Goal: Check status: Check status

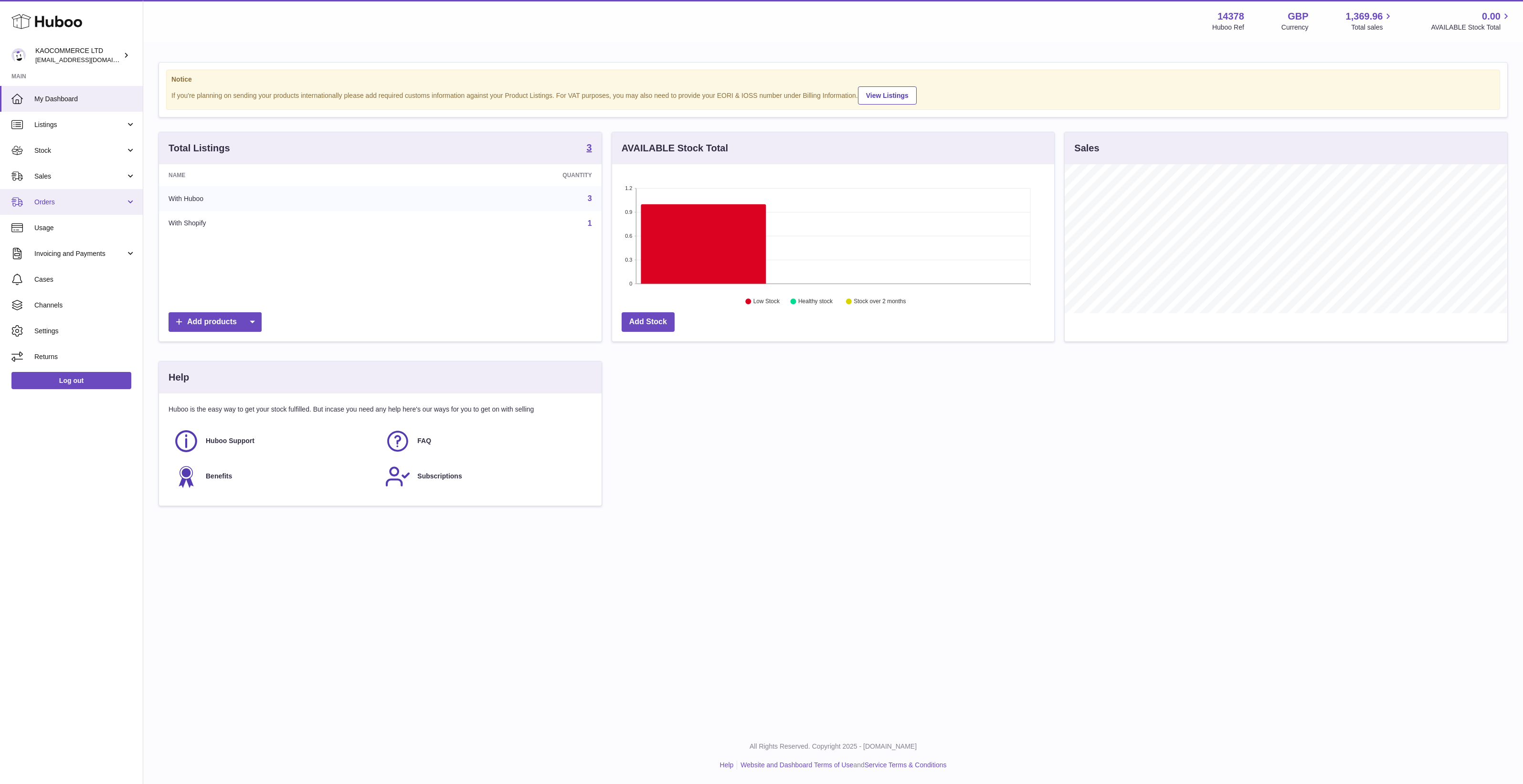
scroll to position [148, 442]
click at [75, 199] on span "Orders" at bounding box center [80, 202] width 91 height 9
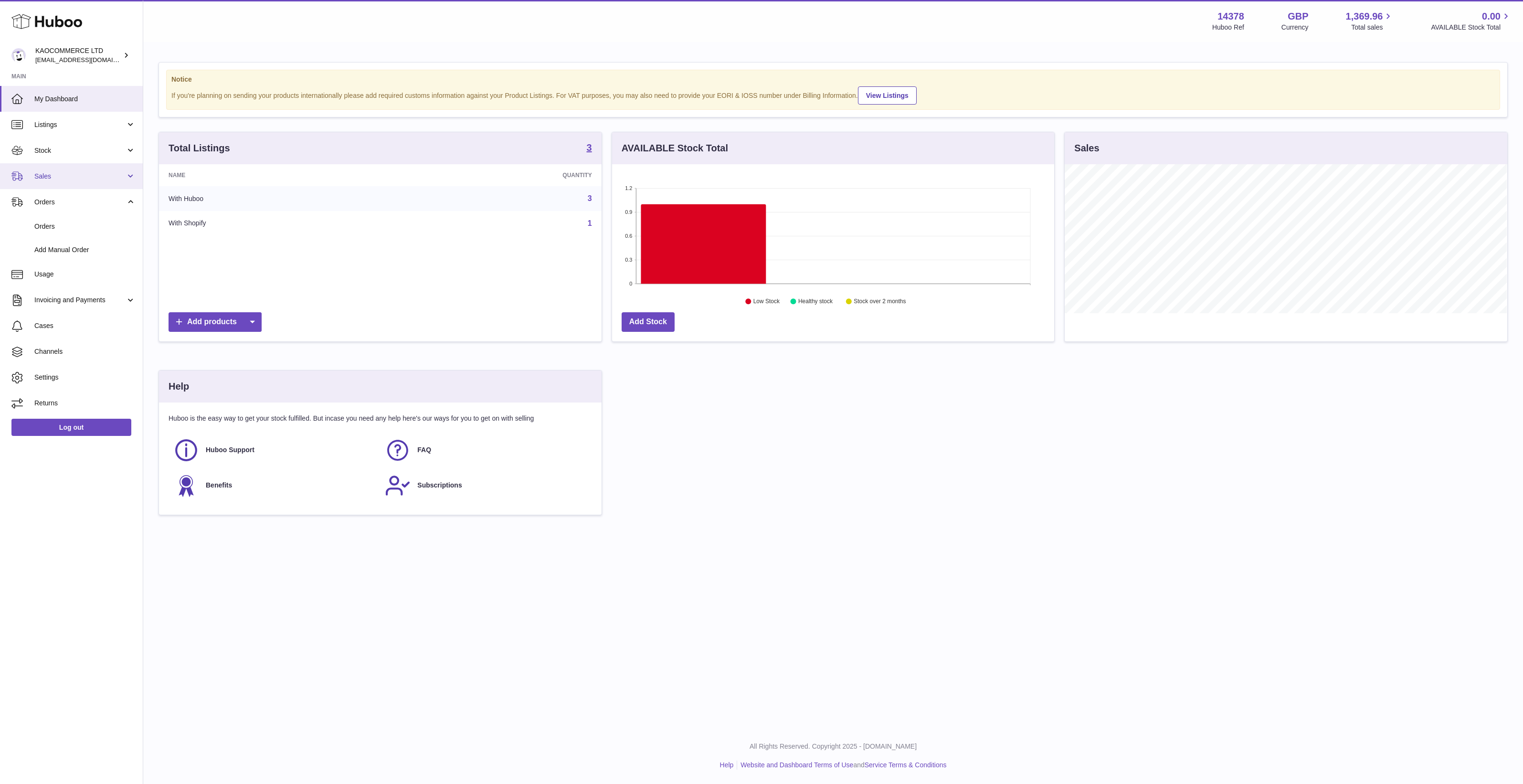
click at [83, 173] on span "Sales" at bounding box center [80, 177] width 91 height 9
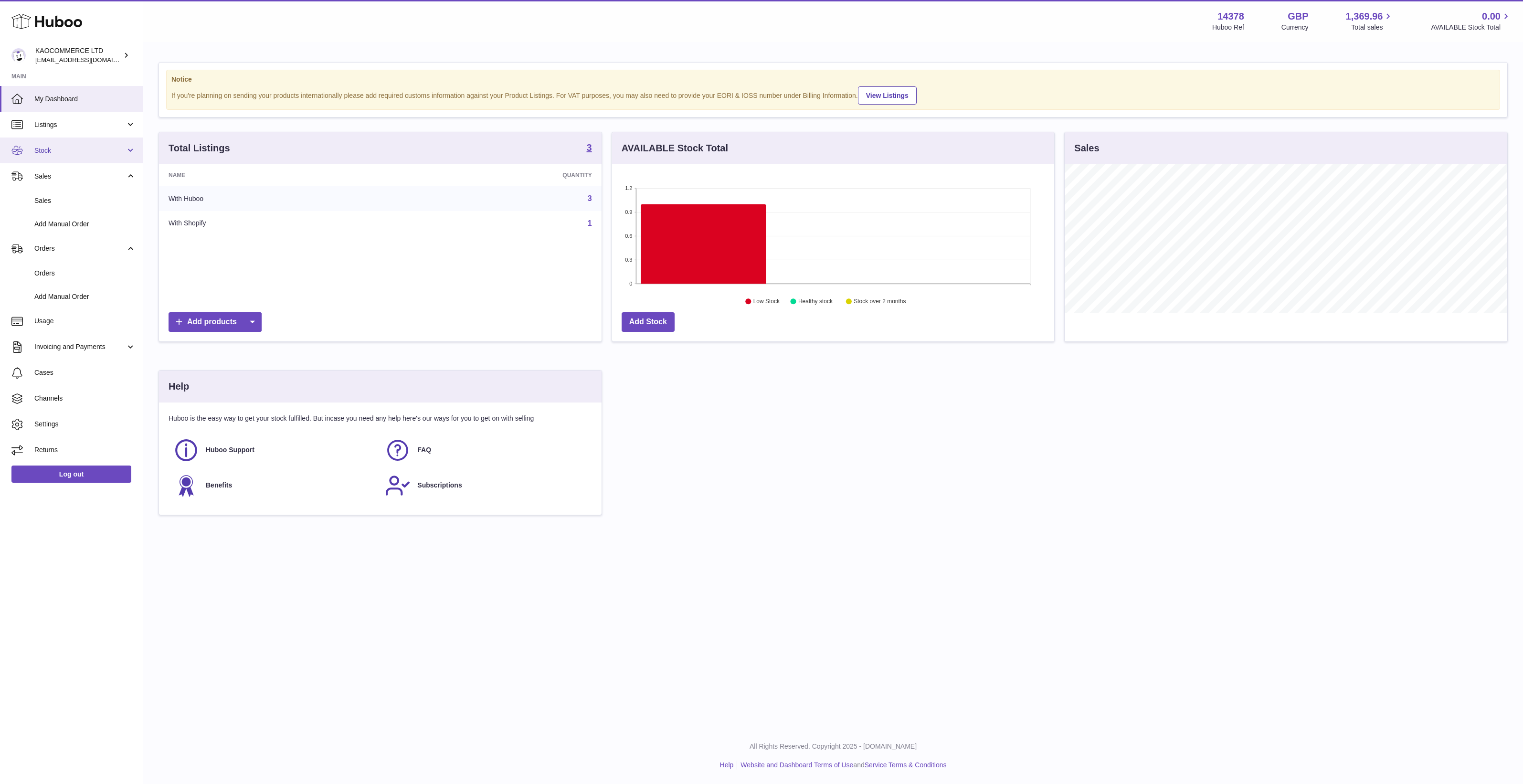
click at [85, 150] on span "Stock" at bounding box center [80, 151] width 91 height 9
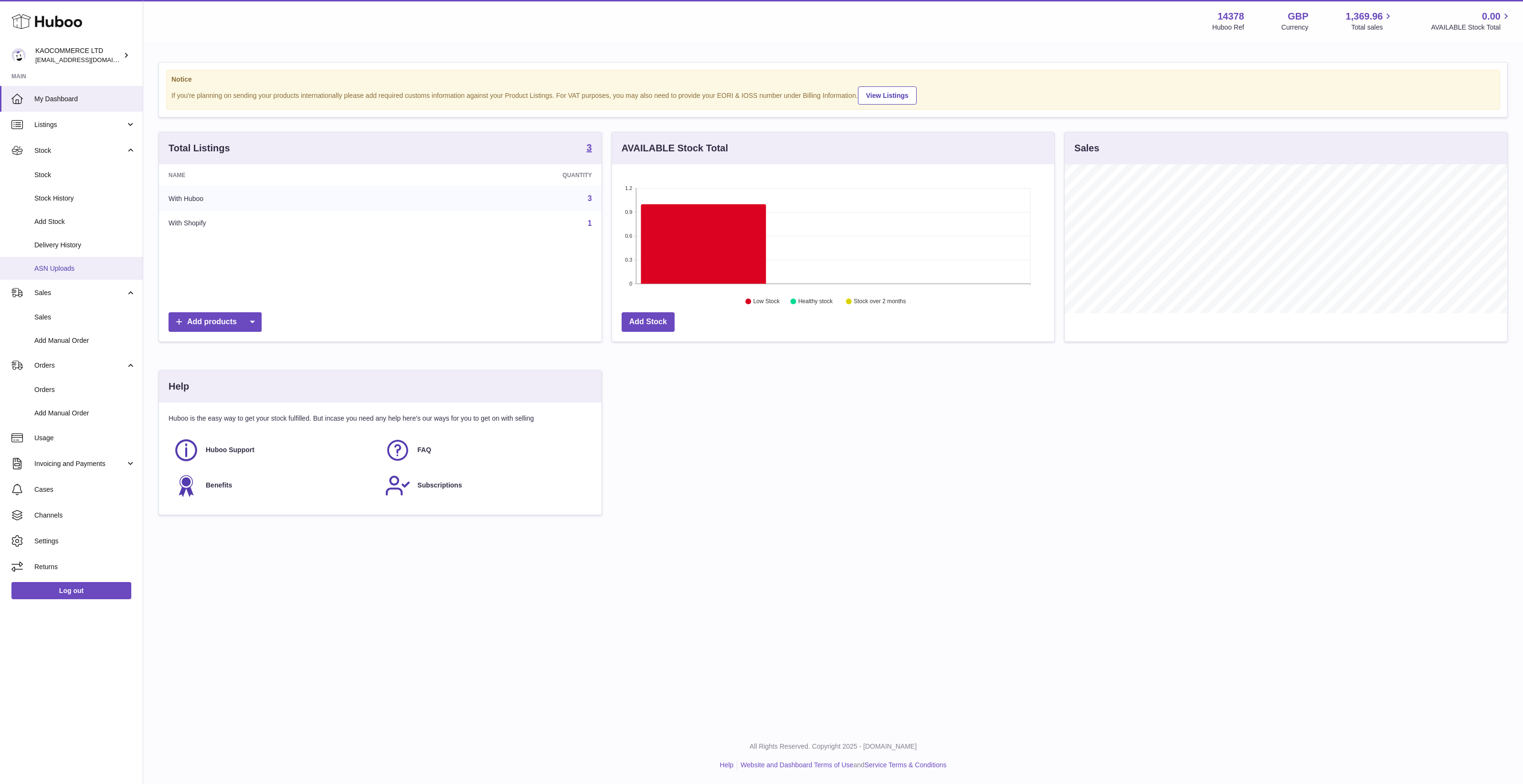
click at [74, 266] on span "ASN Uploads" at bounding box center [85, 269] width 102 height 9
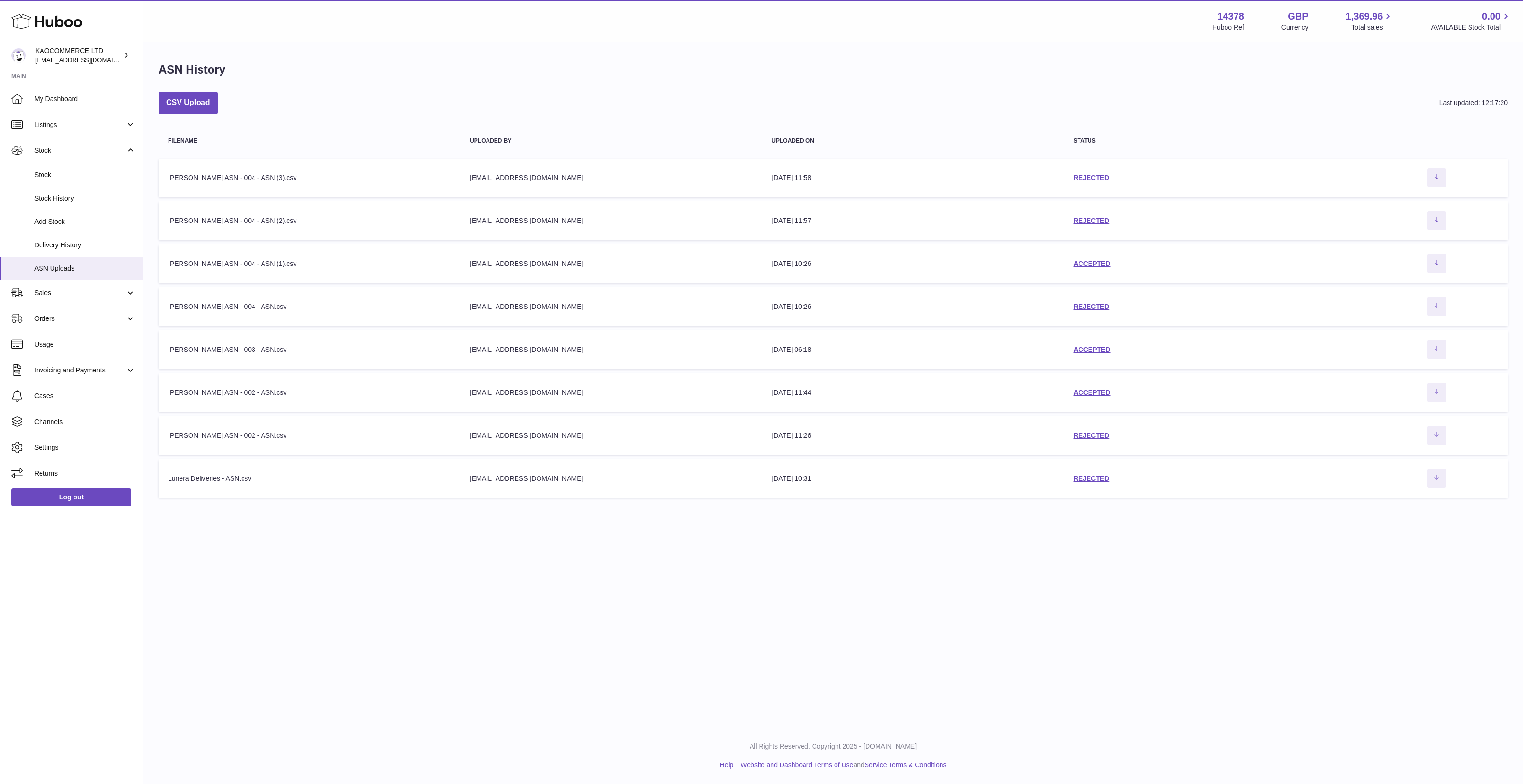
click at [1106, 177] on link "REJECTED" at bounding box center [1092, 177] width 36 height 8
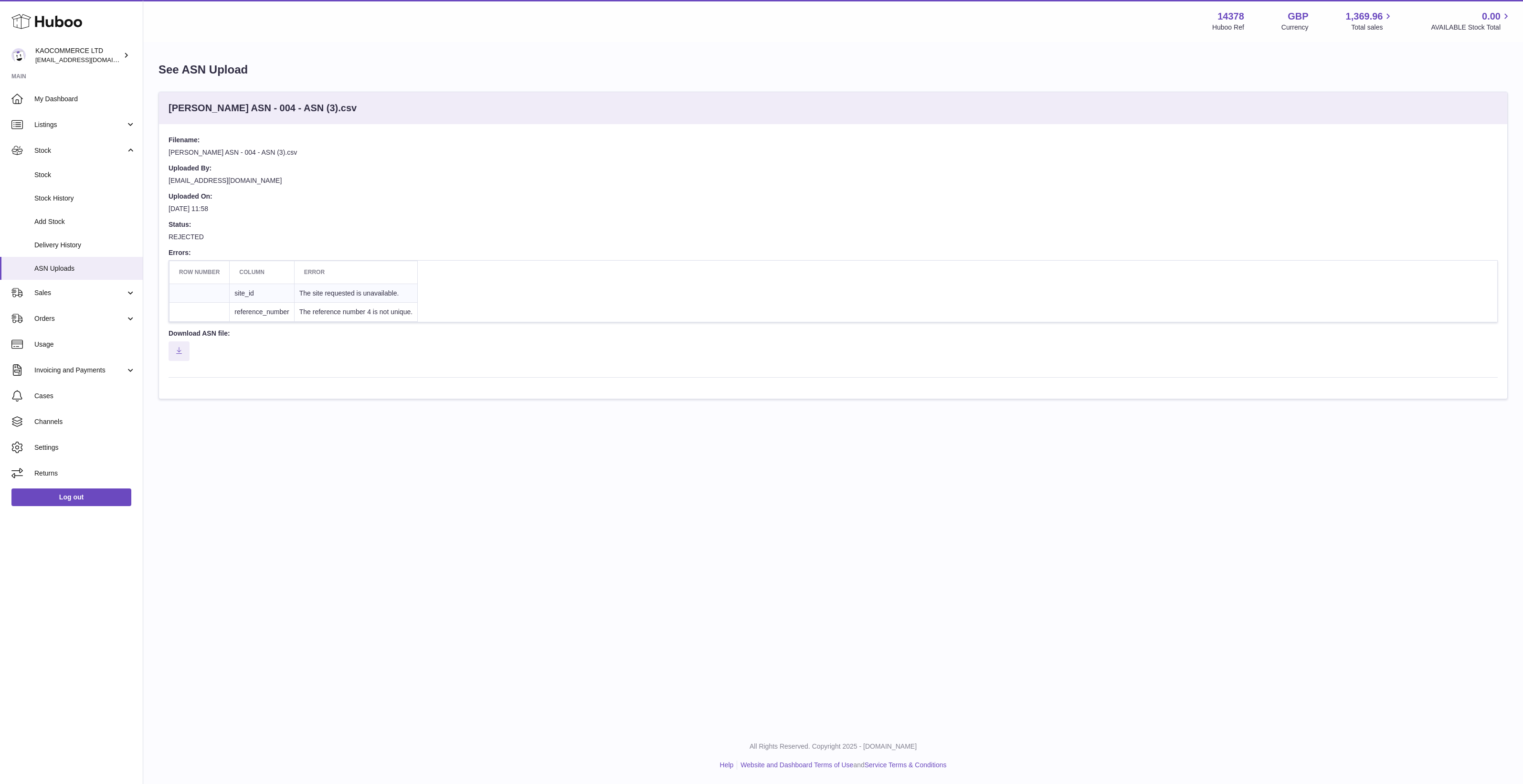
click at [445, 533] on div "Menu Huboo 14378 Huboo Ref GBP Currency 1,369.96 Total sales 0.00 AVAILABLE Sto…" at bounding box center [833, 364] width 1380 height 727
click at [348, 343] on dd at bounding box center [834, 355] width 1329 height 27
click at [327, 345] on dd at bounding box center [834, 355] width 1329 height 27
click at [175, 357] on button "Download ASN file" at bounding box center [179, 351] width 21 height 20
click at [371, 574] on div "Menu Huboo 14378 Huboo Ref GBP Currency 1,369.96 Total sales 0.00 AVAILABLE Sto…" at bounding box center [833, 364] width 1380 height 727
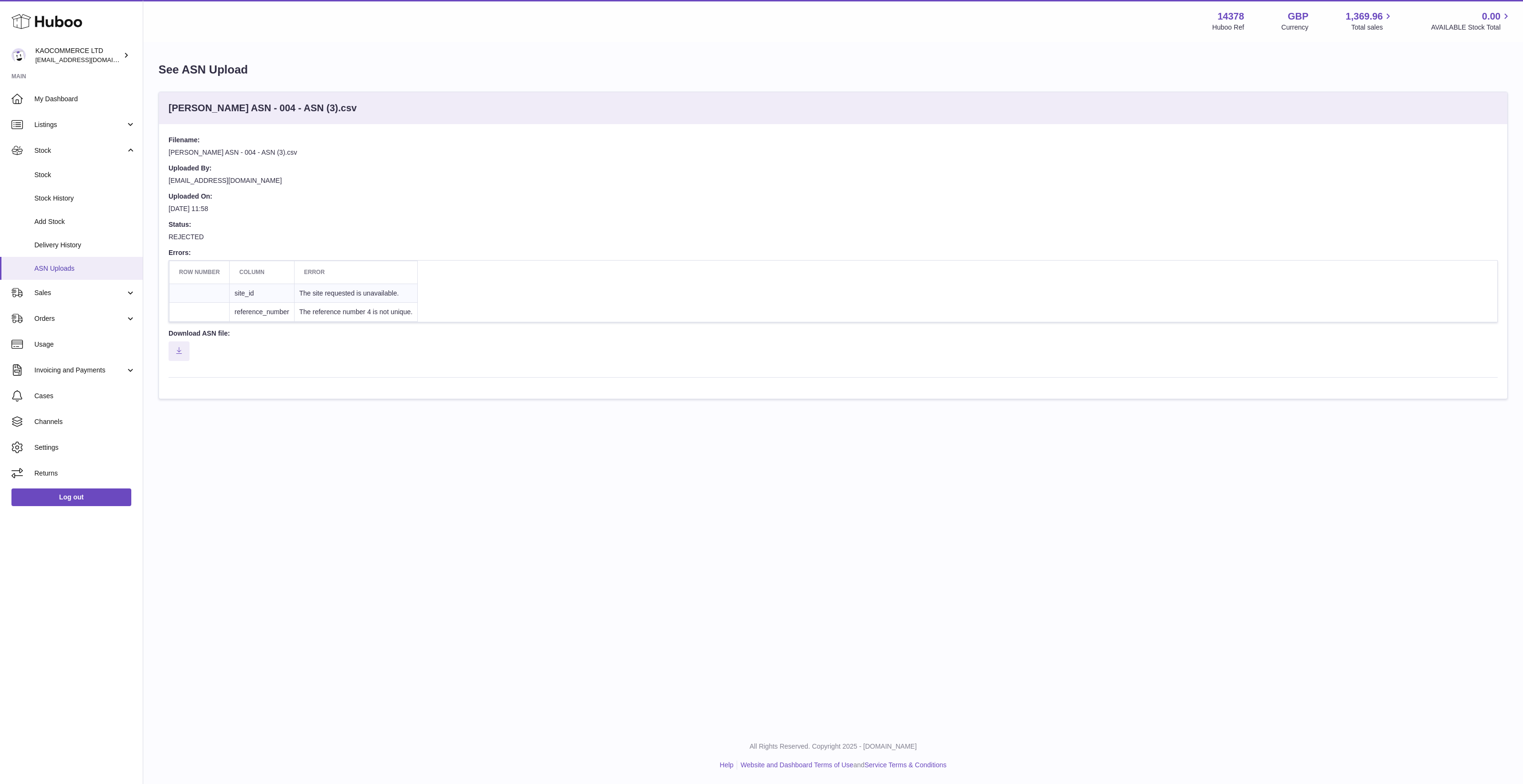
click at [85, 263] on link "ASN Uploads" at bounding box center [71, 269] width 142 height 24
click at [85, 240] on span "Delivery History" at bounding box center [85, 245] width 102 height 9
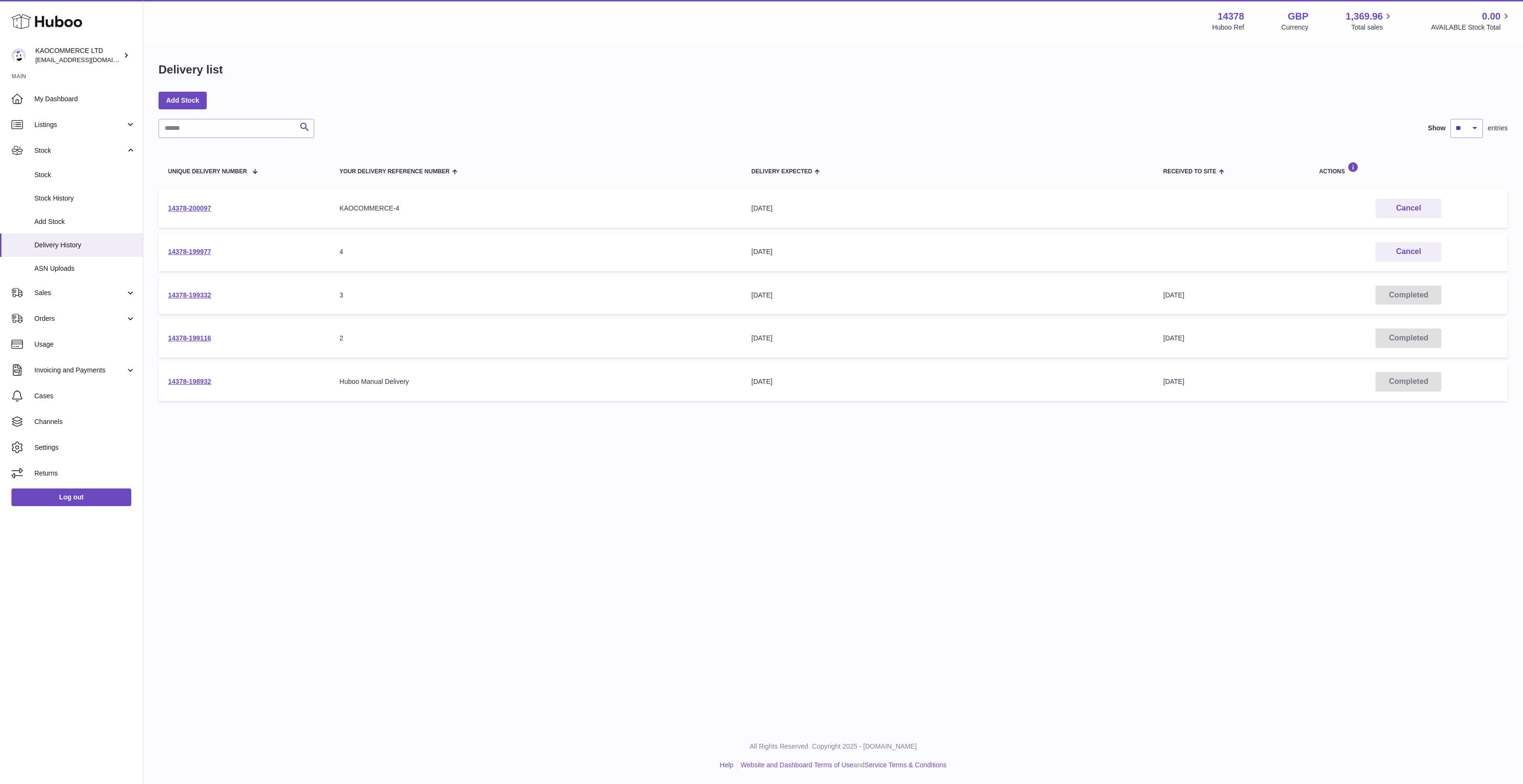
click at [491, 471] on div "Menu Huboo 14378 Huboo Ref GBP Currency 1,369.96 Total sales 0.00 AVAILABLE Sto…" at bounding box center [833, 364] width 1380 height 727
click at [199, 204] on link "14378-200097" at bounding box center [189, 208] width 43 height 8
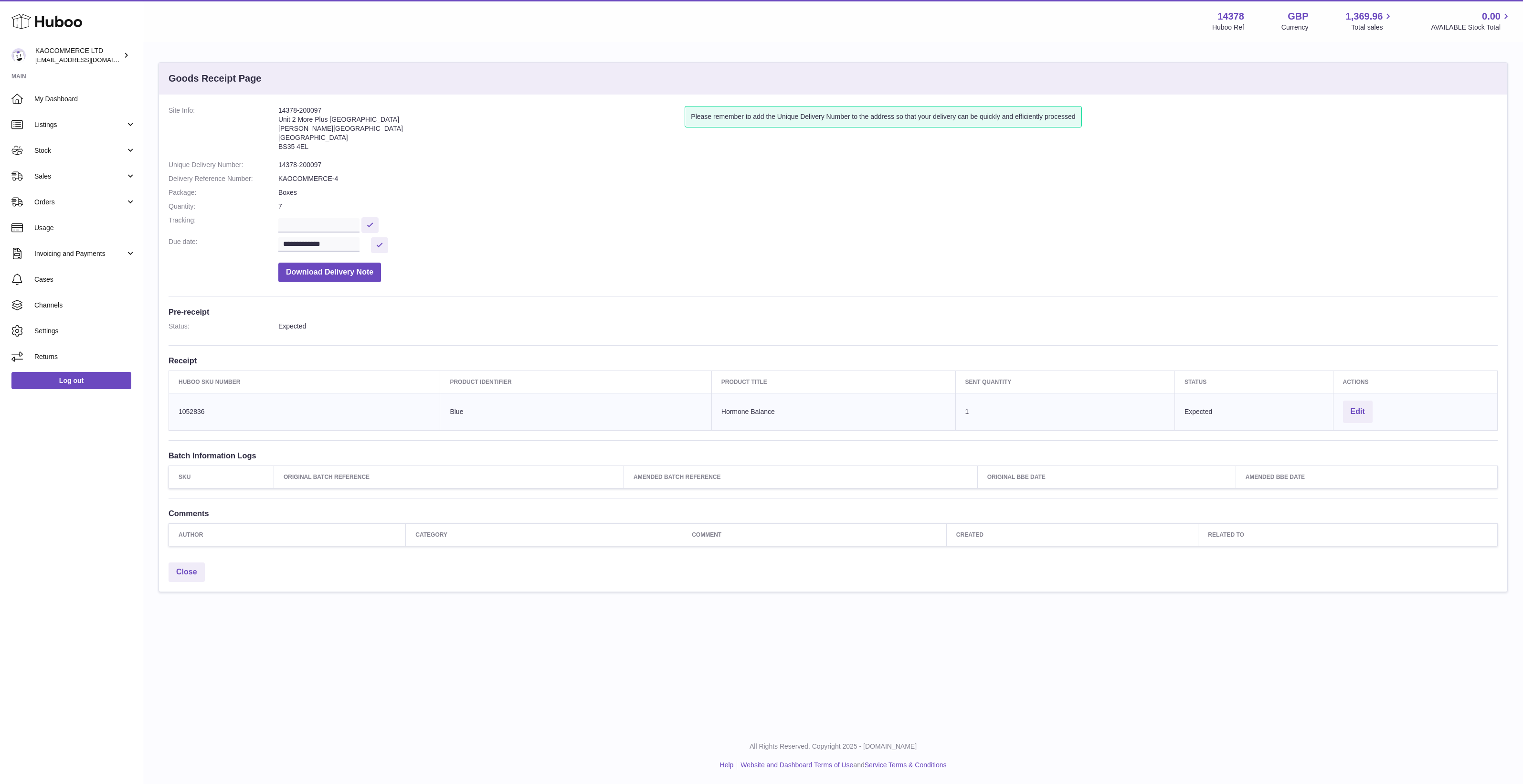
click at [514, 245] on dd "**********" at bounding box center [888, 245] width 1219 height 16
click at [577, 278] on dd "Download Delivery Note" at bounding box center [888, 271] width 1219 height 25
click at [611, 296] on hr at bounding box center [834, 296] width 1329 height 1
click at [712, 671] on div "**********" at bounding box center [833, 364] width 1380 height 727
click at [74, 150] on span "Stock" at bounding box center [80, 151] width 91 height 9
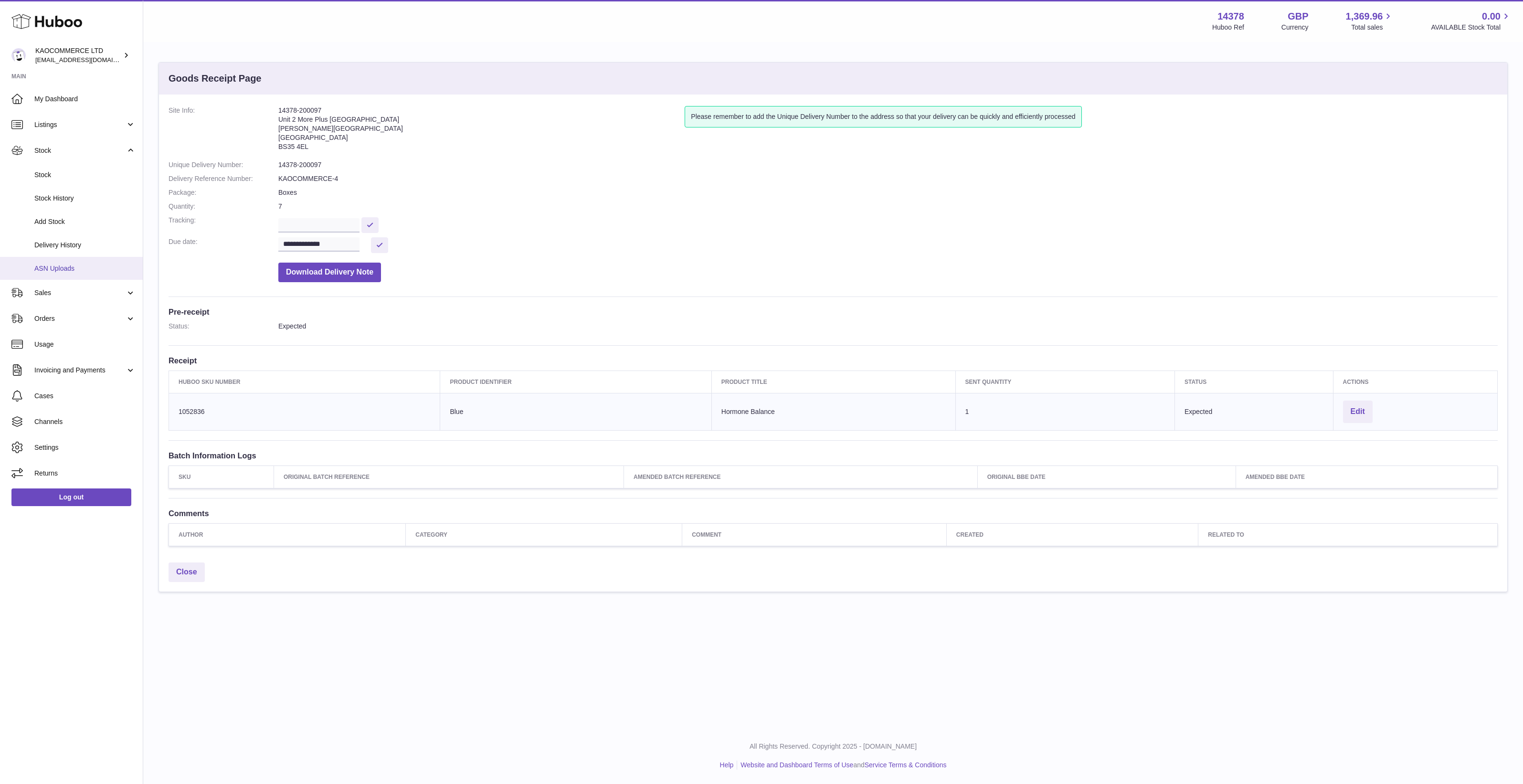
click at [106, 258] on link "ASN Uploads" at bounding box center [71, 269] width 142 height 24
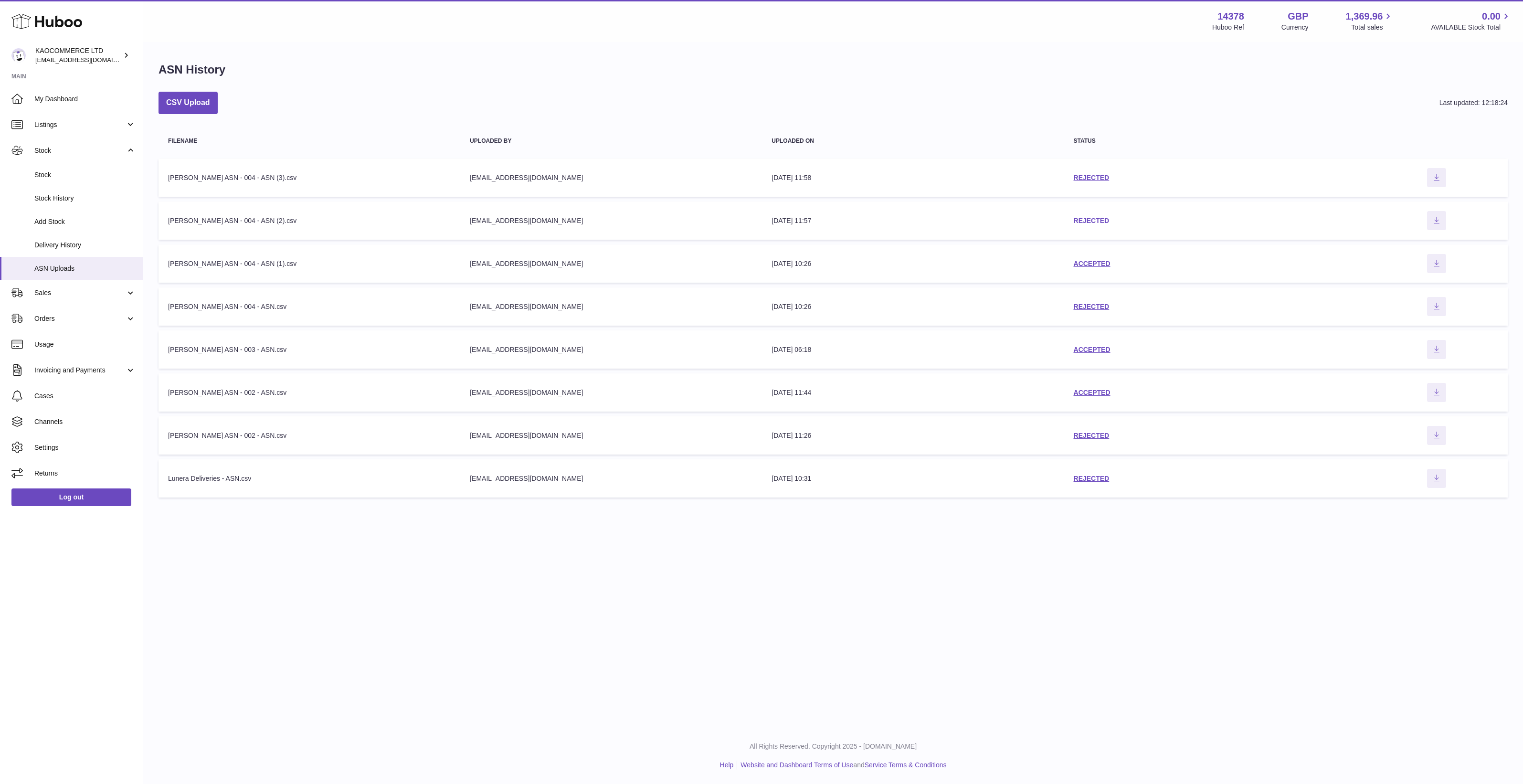
click at [1097, 218] on link "REJECTED" at bounding box center [1092, 220] width 36 height 8
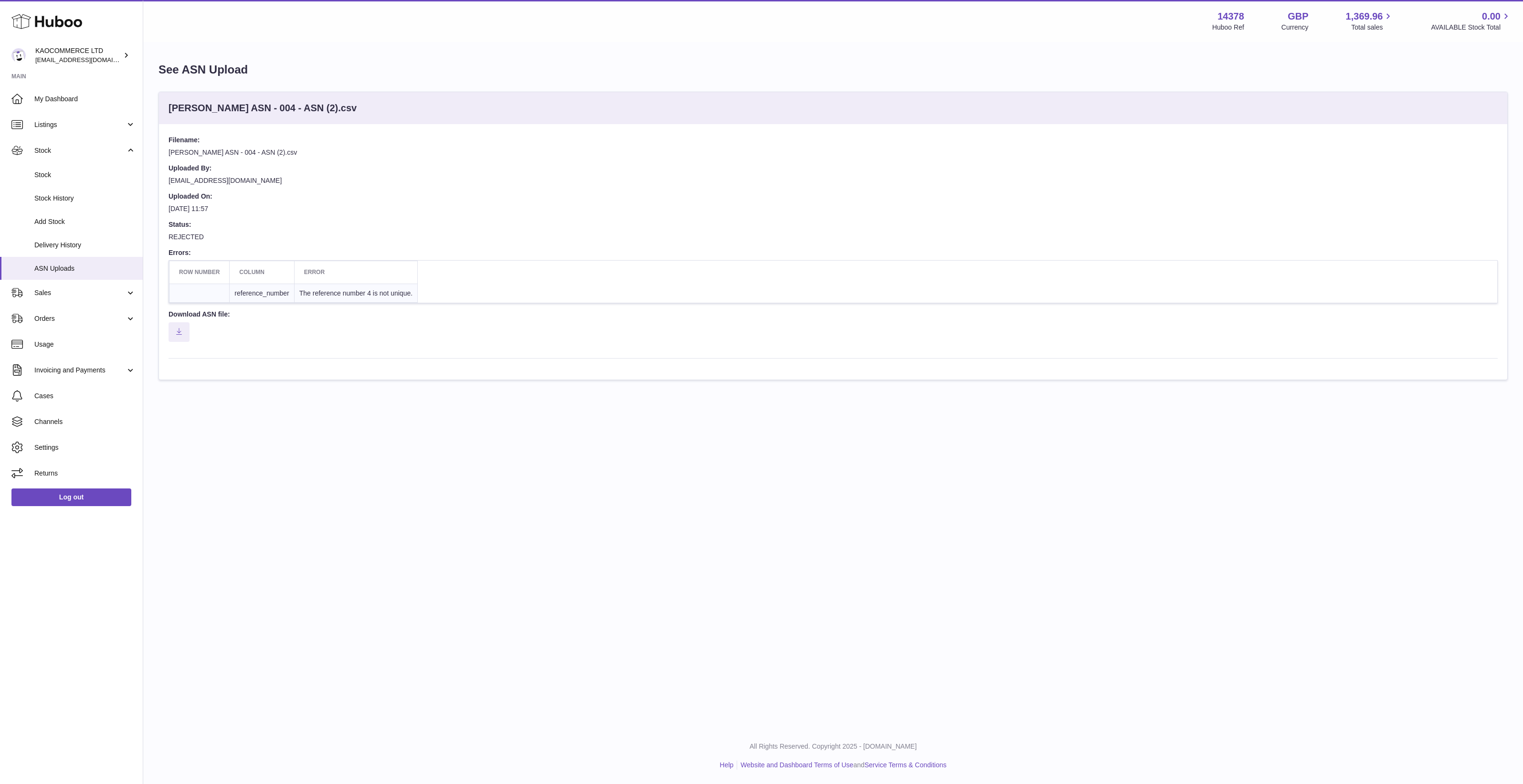
click at [285, 224] on dt "Status:" at bounding box center [834, 226] width 1329 height 12
click at [80, 148] on span "Stock" at bounding box center [80, 151] width 91 height 9
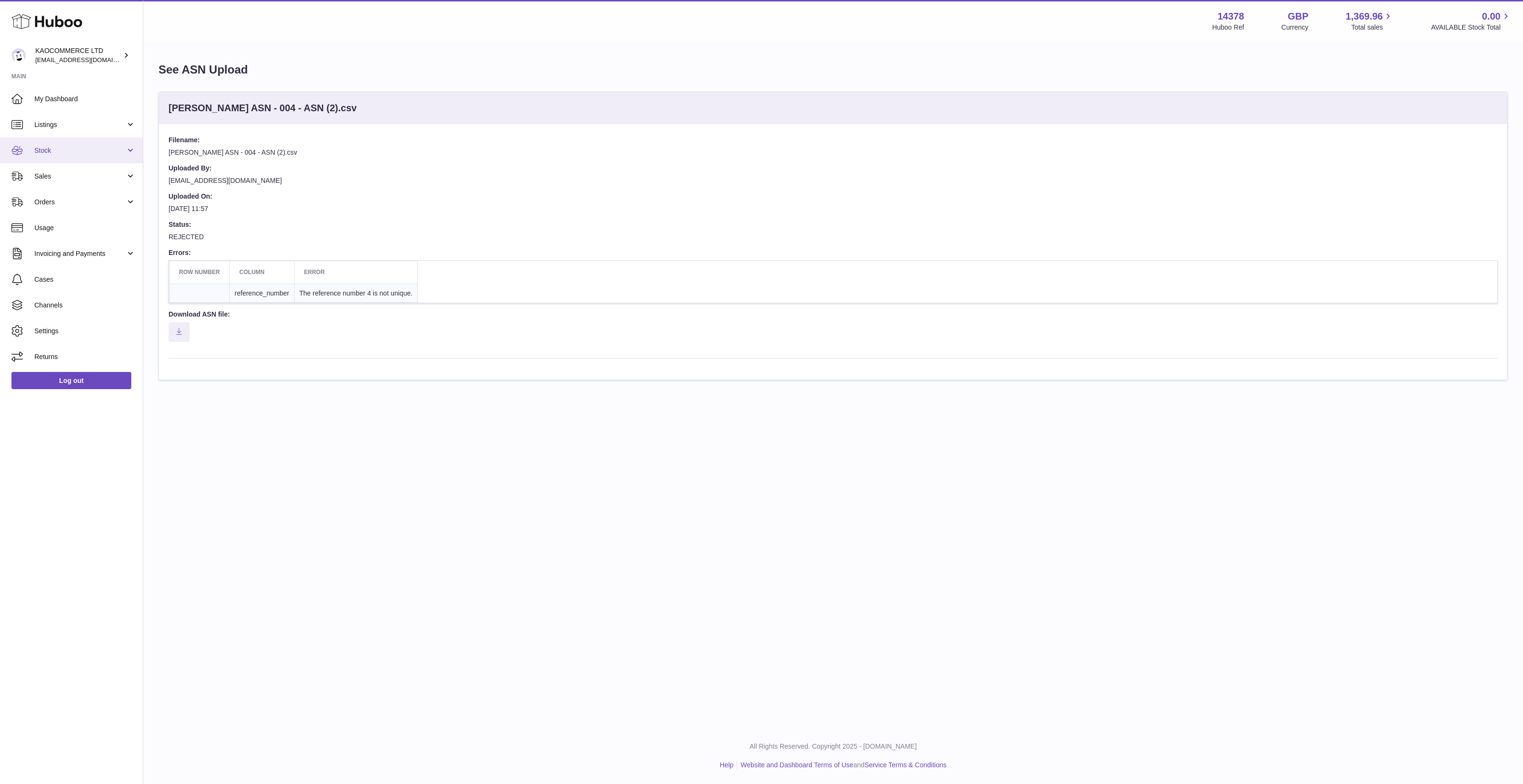
click at [85, 155] on link "Stock" at bounding box center [71, 150] width 142 height 26
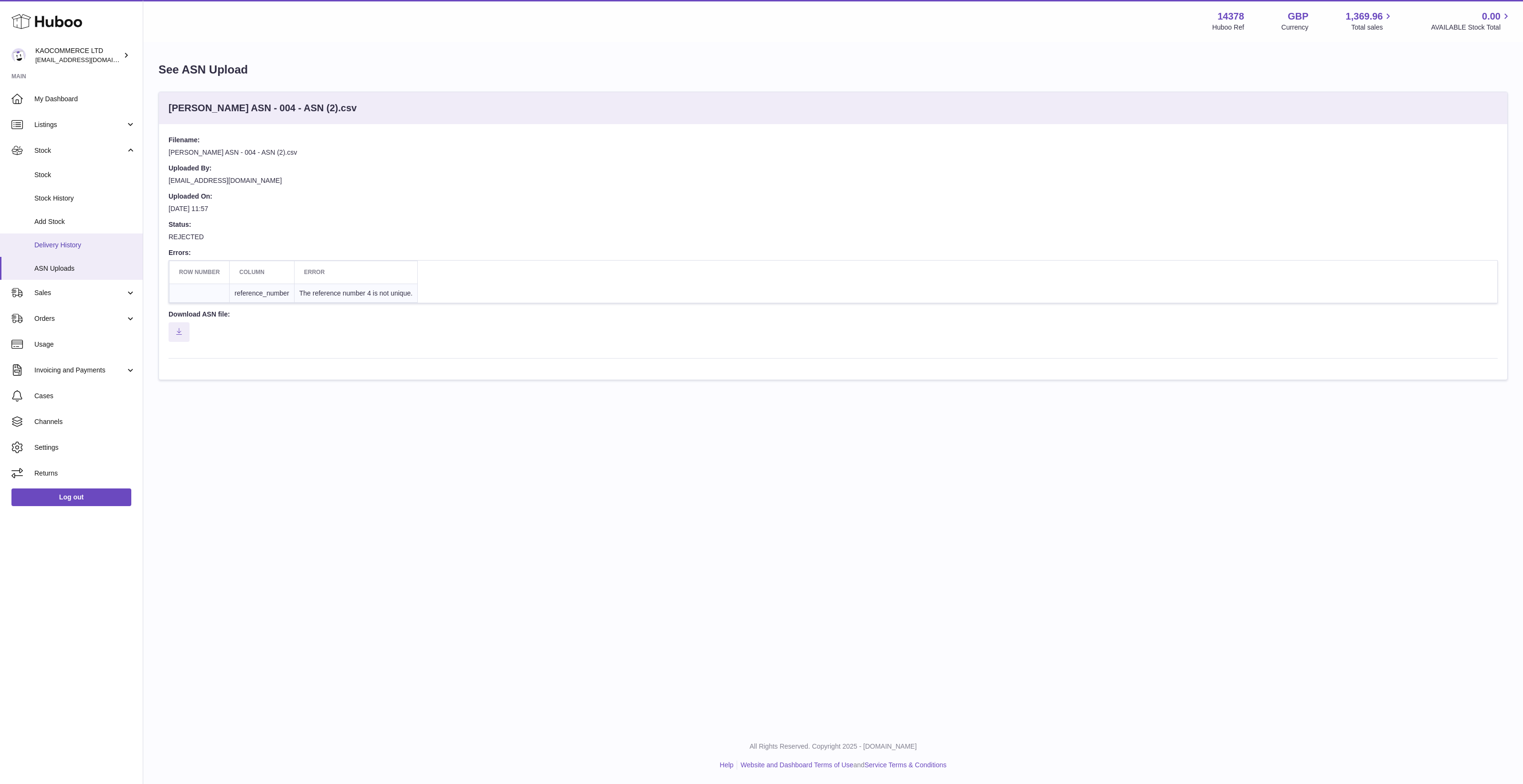
click at [105, 233] on link "Delivery History" at bounding box center [71, 245] width 142 height 24
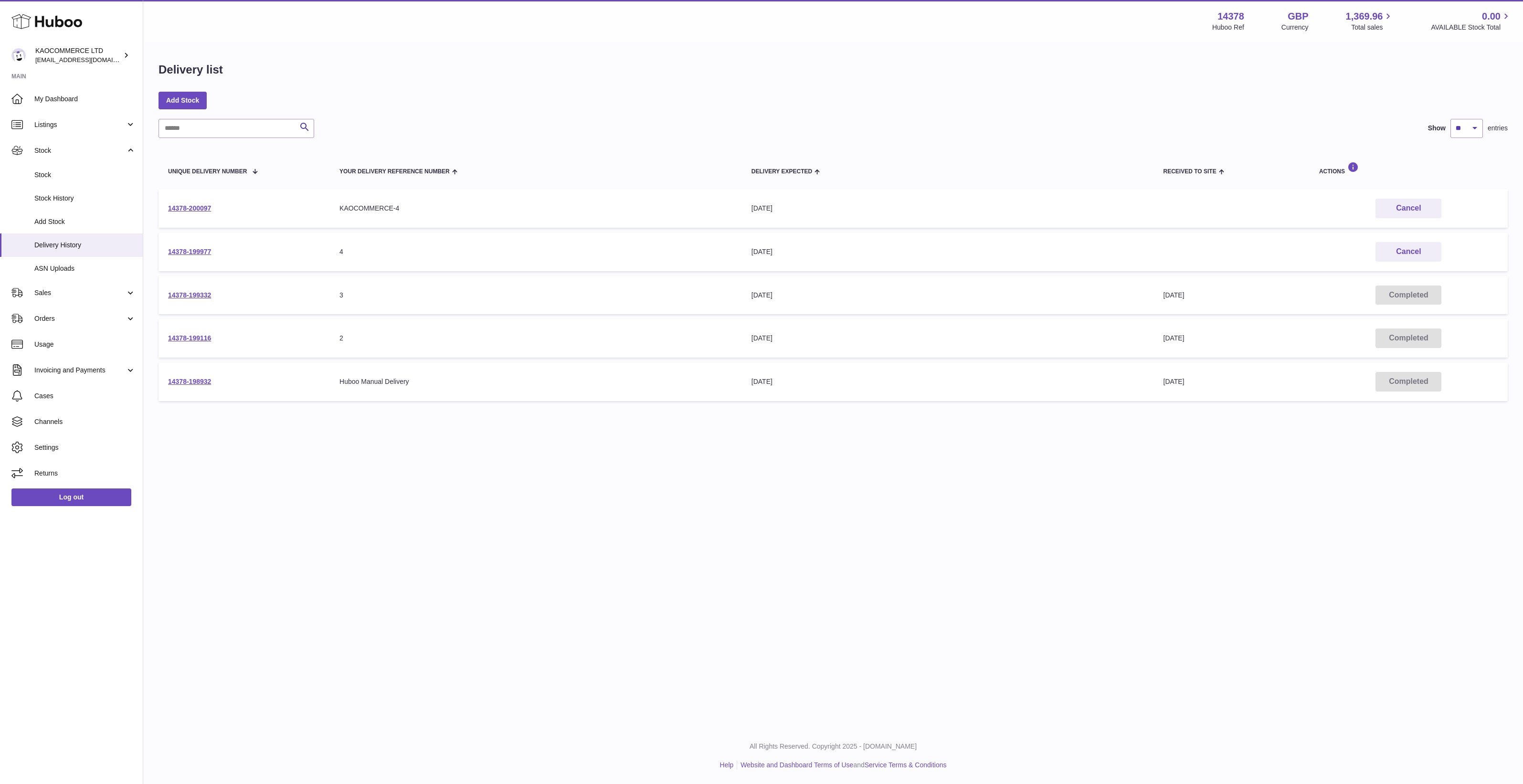
click at [374, 256] on td "Your Delivery Reference Number 4" at bounding box center [536, 252] width 412 height 39
click at [373, 246] on td "Your Delivery Reference Number 4" at bounding box center [536, 252] width 412 height 39
click at [201, 248] on link "14378-199977" at bounding box center [189, 252] width 43 height 8
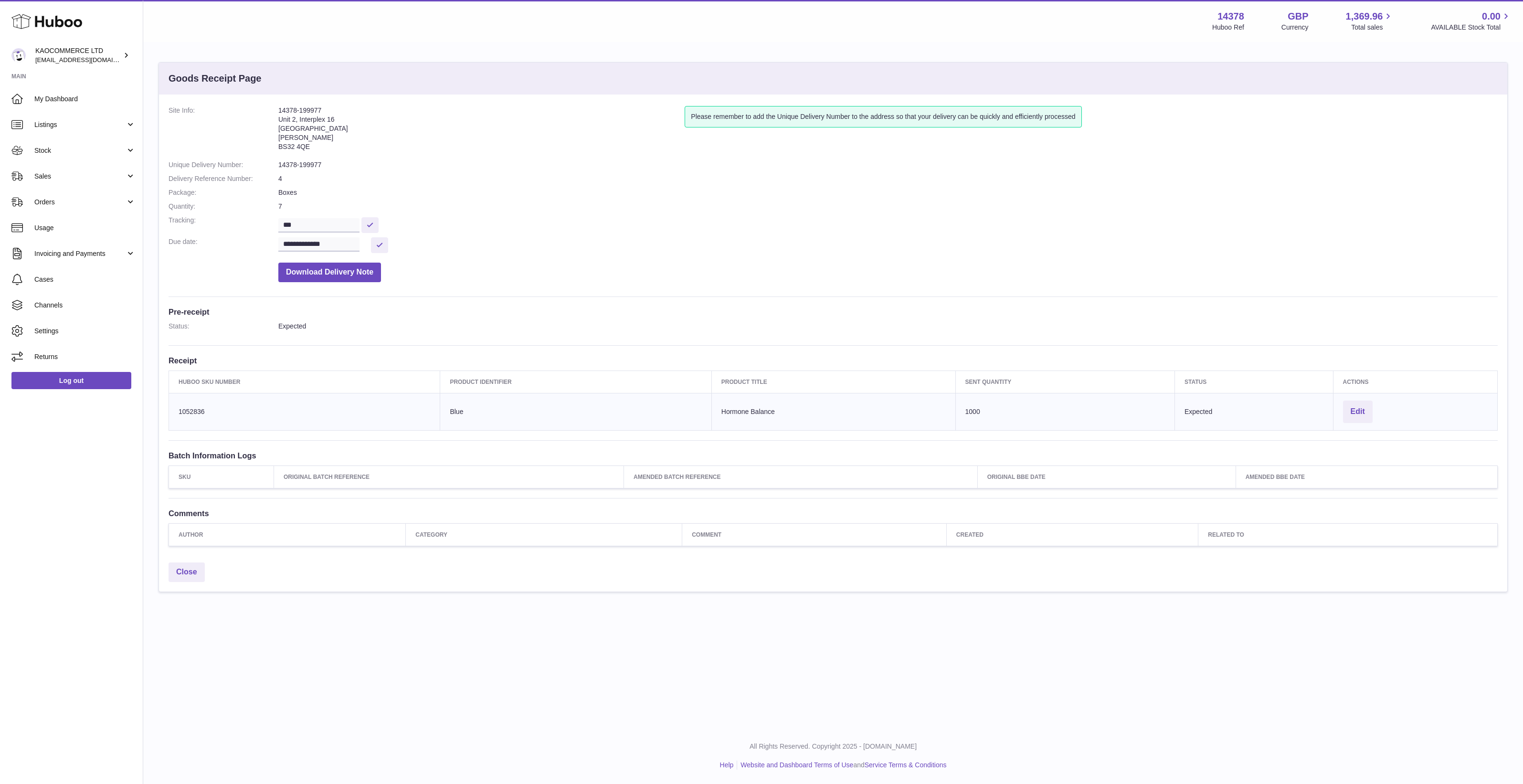
click at [769, 237] on dd "**********" at bounding box center [888, 245] width 1219 height 16
drag, startPoint x: 491, startPoint y: 687, endPoint x: 498, endPoint y: 685, distance: 7.3
click at [491, 687] on div "**********" at bounding box center [833, 364] width 1380 height 727
click at [424, 630] on div "**********" at bounding box center [833, 364] width 1380 height 727
click at [624, 649] on div "**********" at bounding box center [833, 364] width 1380 height 727
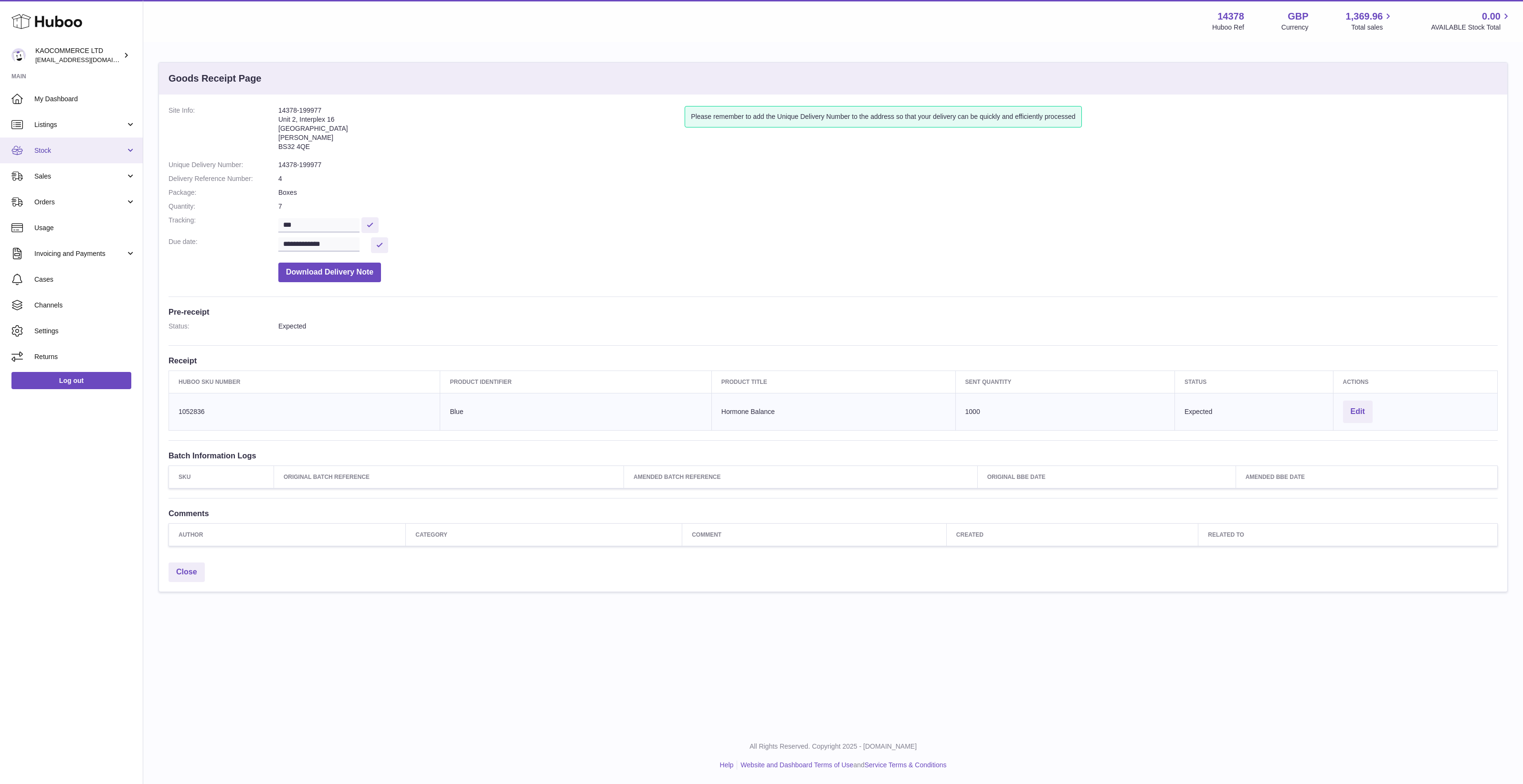
click at [81, 161] on link "Stock" at bounding box center [71, 150] width 142 height 26
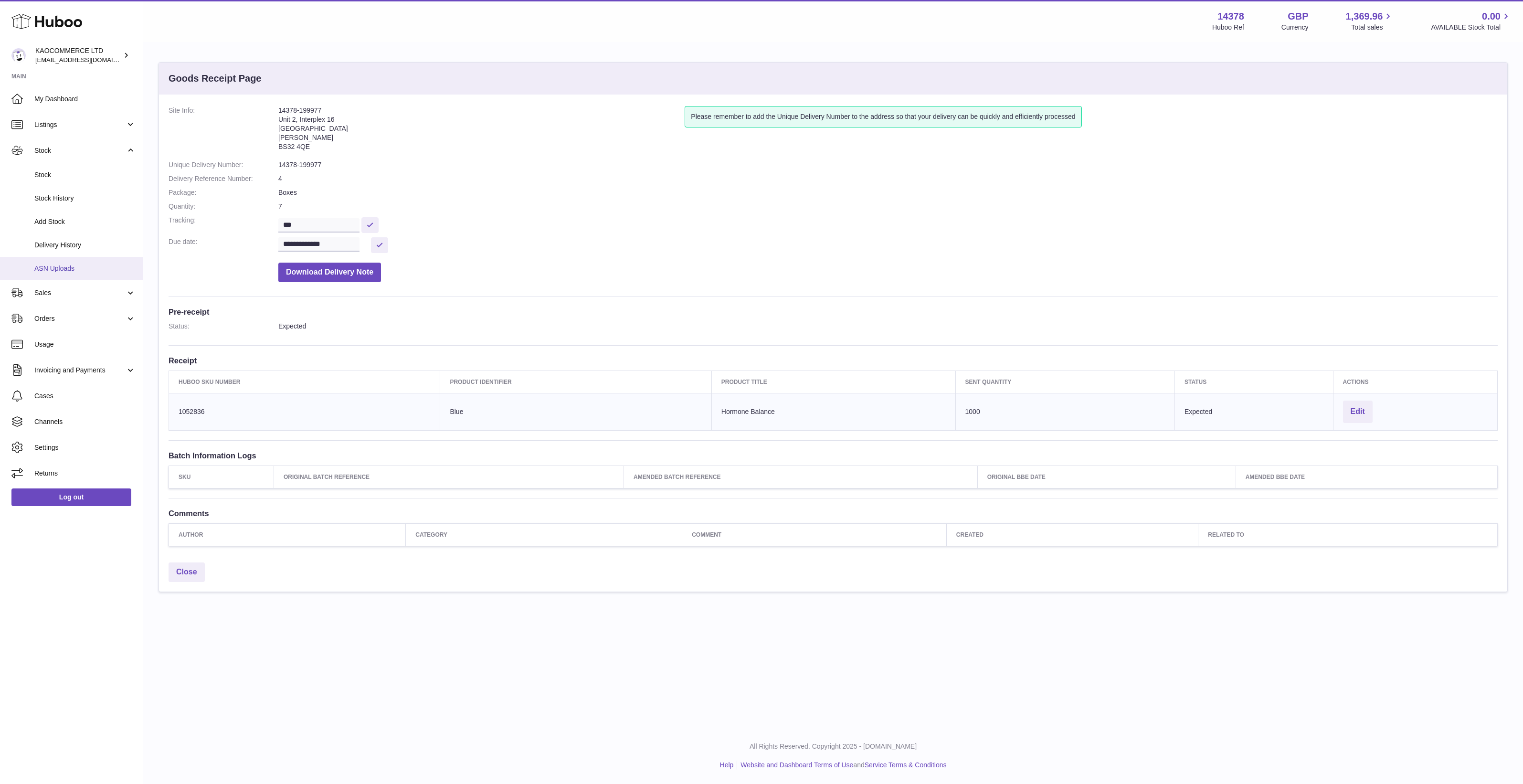
click at [96, 264] on span "ASN Uploads" at bounding box center [85, 269] width 102 height 9
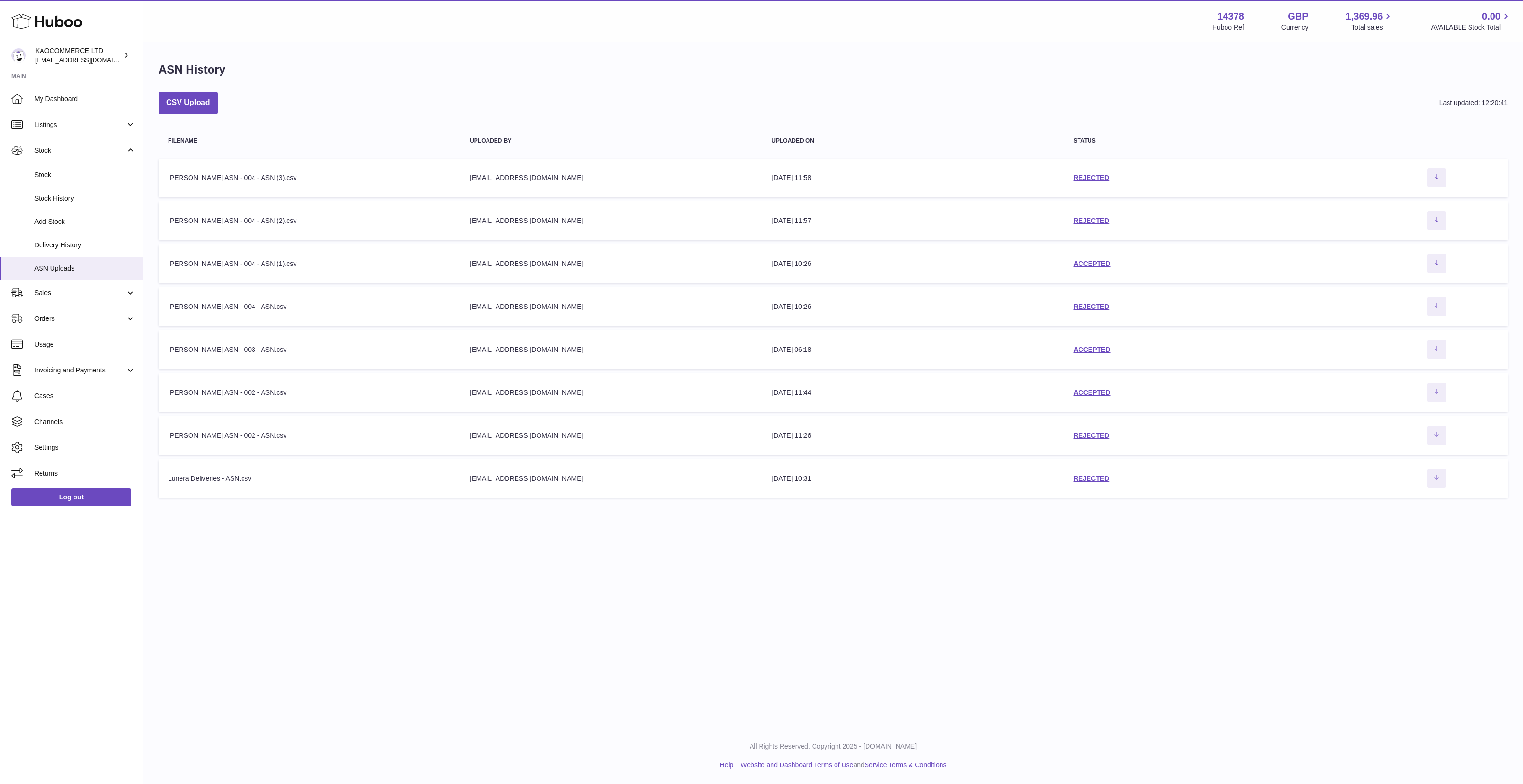
click at [1040, 700] on div "Menu Huboo 14378 Huboo Ref GBP Currency 1,369.96 Total sales 0.00 AVAILABLE Sto…" at bounding box center [833, 364] width 1380 height 727
click at [1079, 176] on link "REJECTED" at bounding box center [1092, 177] width 36 height 8
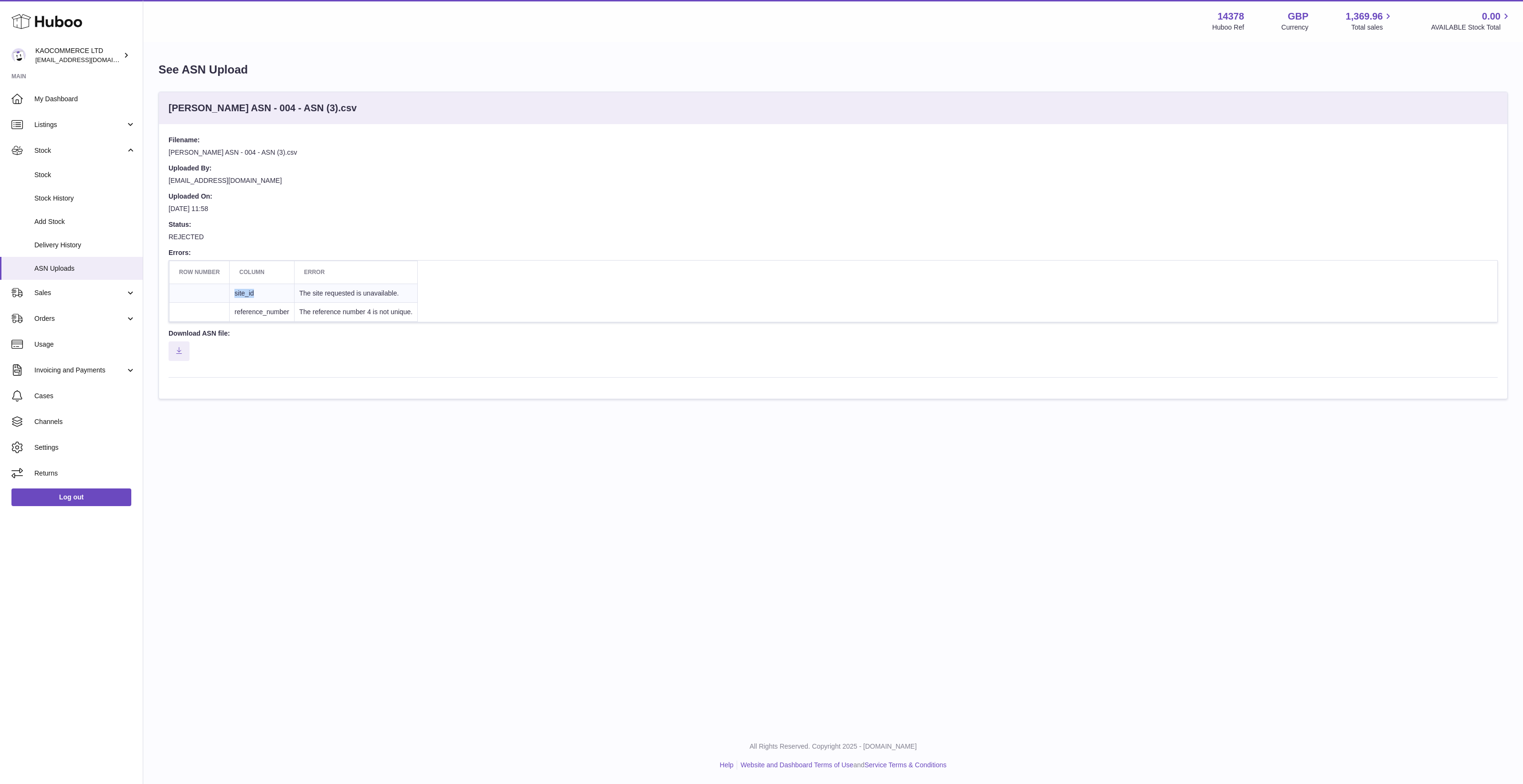
drag, startPoint x: 266, startPoint y: 294, endPoint x: 226, endPoint y: 296, distance: 40.0
click at [226, 296] on tr "site_id The site requested is unavailable." at bounding box center [293, 293] width 248 height 19
drag, startPoint x: 226, startPoint y: 296, endPoint x: 273, endPoint y: 295, distance: 47.0
click at [273, 295] on td "site_id" at bounding box center [262, 293] width 65 height 19
drag, startPoint x: 264, startPoint y: 295, endPoint x: 237, endPoint y: 294, distance: 27.0
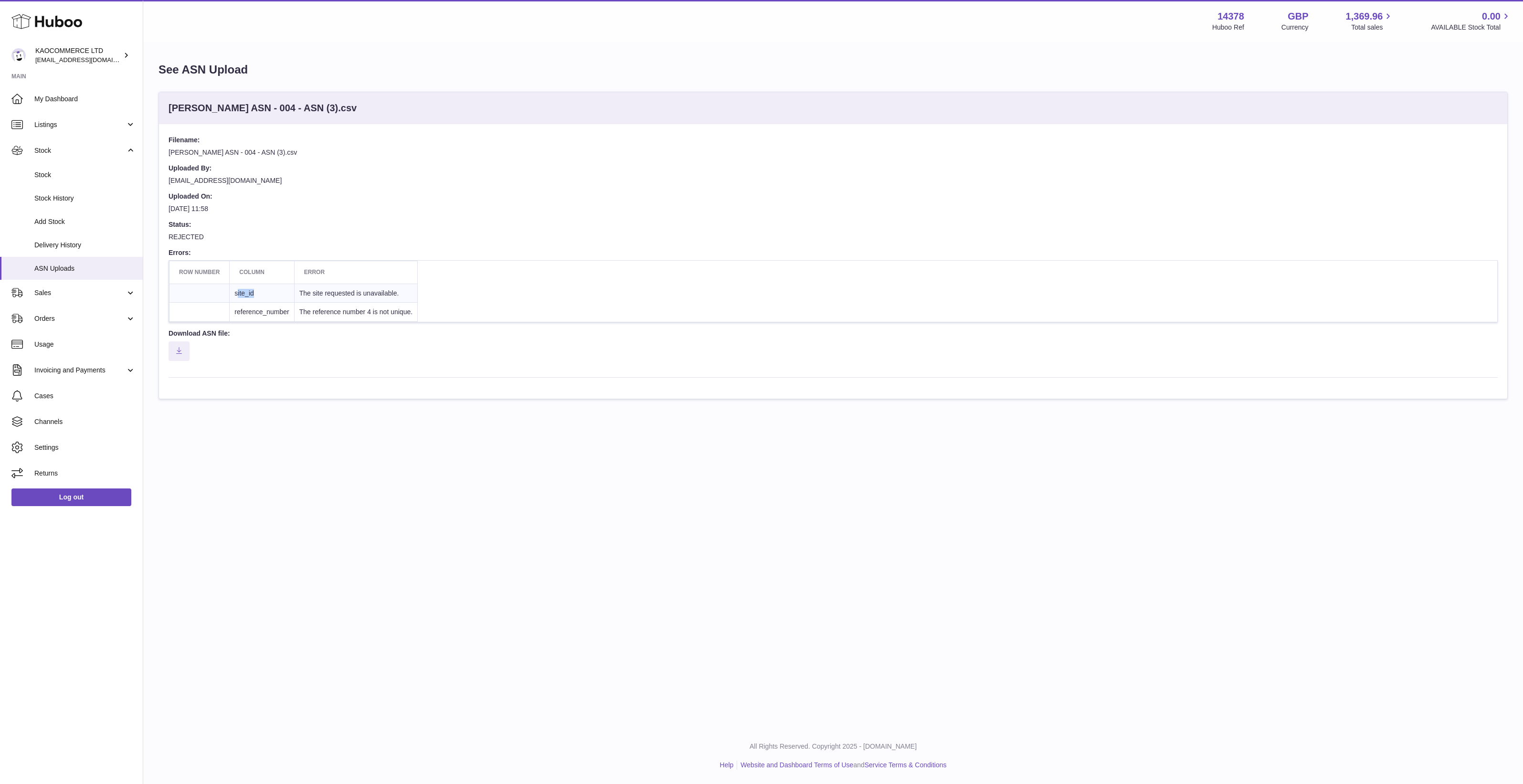
click at [237, 294] on td "site_id" at bounding box center [262, 293] width 65 height 19
drag, startPoint x: 237, startPoint y: 294, endPoint x: 392, endPoint y: 296, distance: 155.0
click at [392, 296] on td "The site requested is unavailable." at bounding box center [356, 293] width 123 height 19
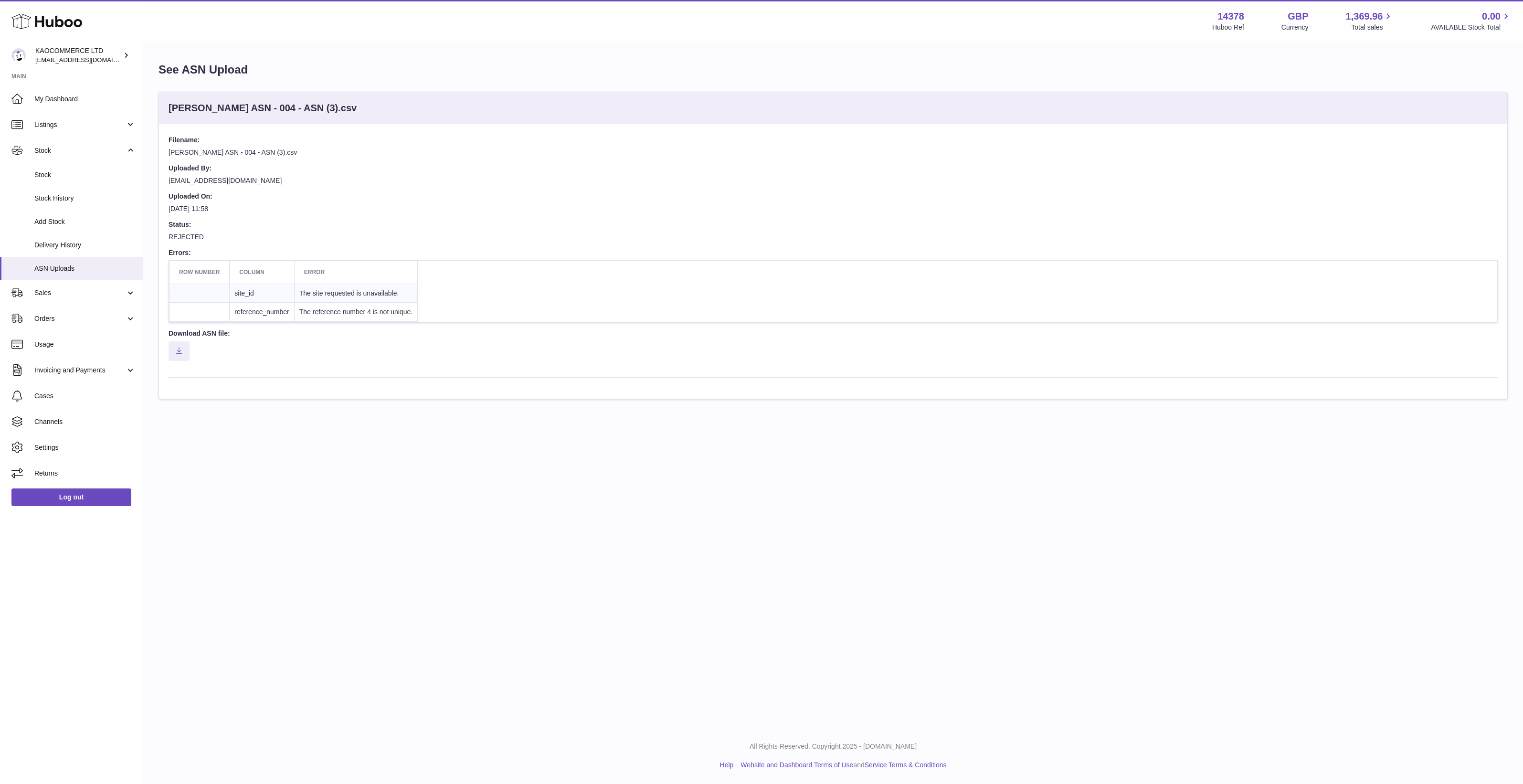
click at [267, 308] on td "reference_number" at bounding box center [262, 312] width 65 height 19
drag, startPoint x: 267, startPoint y: 308, endPoint x: 332, endPoint y: 311, distance: 65.1
click at [332, 311] on td "The reference number 4 is not unique." at bounding box center [356, 312] width 123 height 19
click at [487, 519] on div "Menu Huboo 14378 Huboo Ref GBP Currency 1,369.96 Total sales 0.00 AVAILABLE Sto…" at bounding box center [833, 364] width 1380 height 727
